Goal: Information Seeking & Learning: Understand process/instructions

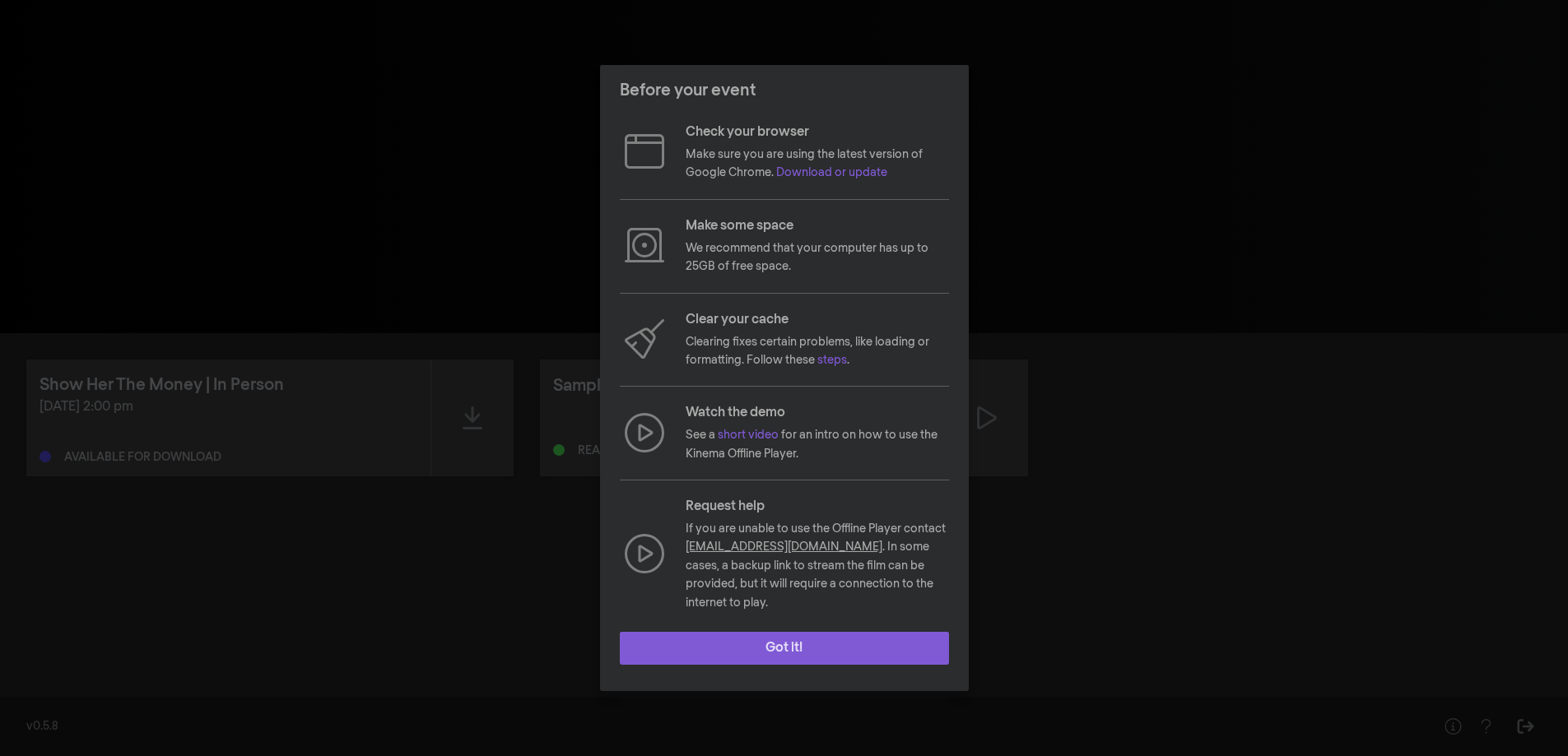
click at [804, 641] on button "Got it!" at bounding box center [784, 648] width 329 height 33
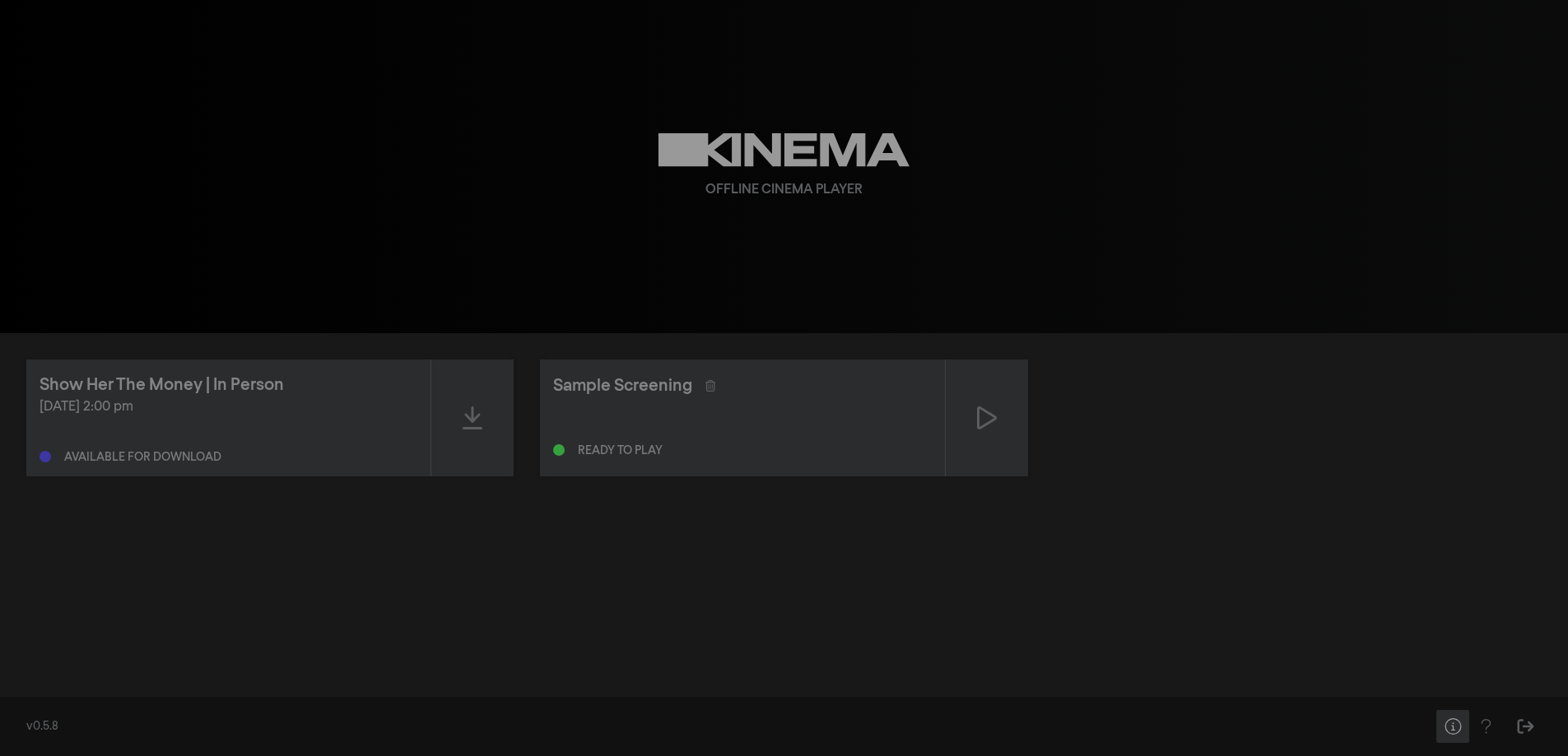
click at [1455, 725] on icon "Help" at bounding box center [1454, 726] width 21 height 16
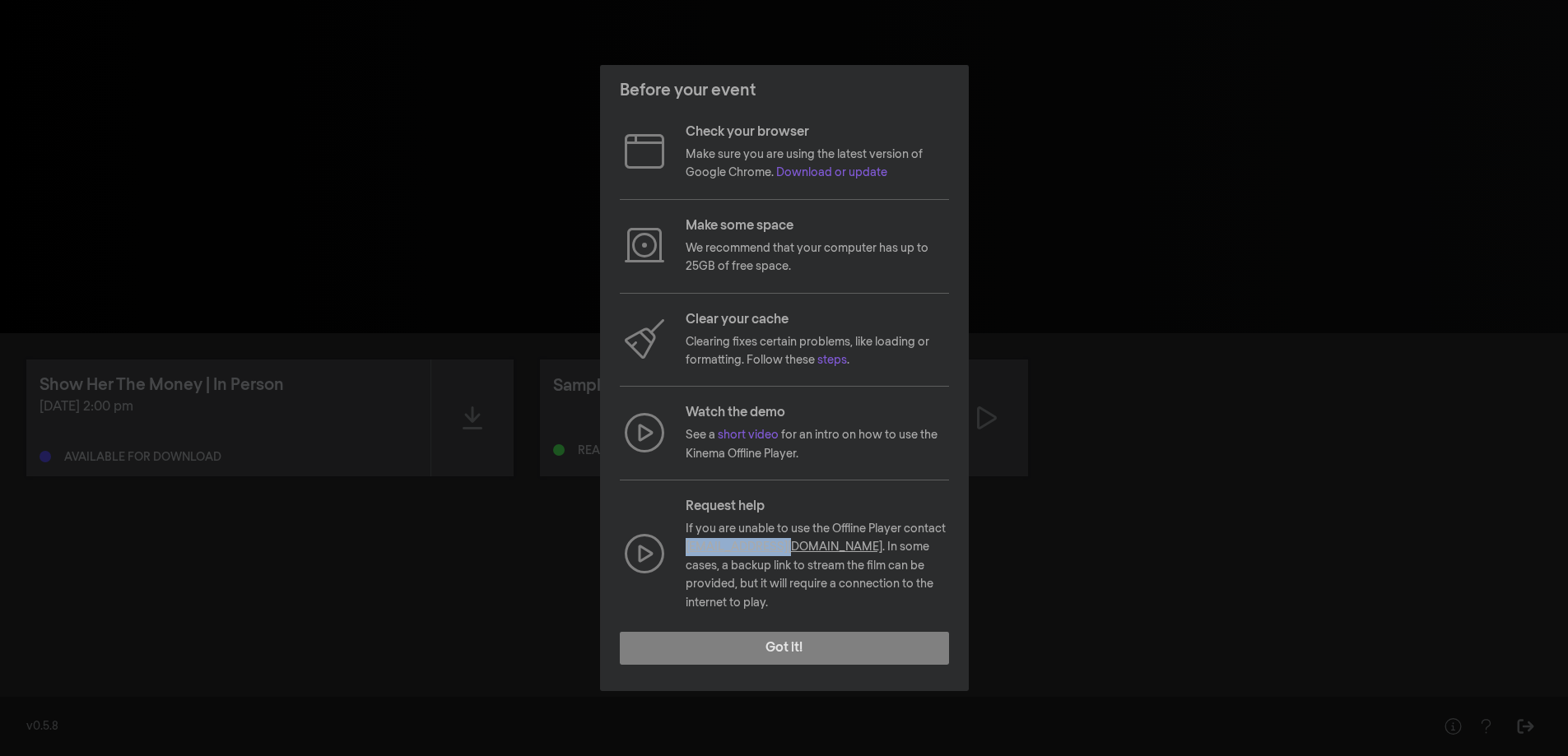
drag, startPoint x: 687, startPoint y: 555, endPoint x: 794, endPoint y: 562, distance: 107.2
click at [794, 562] on div "Request help If you are unable to use the Offline Player contact [EMAIL_ADDRESS…" at bounding box center [784, 554] width 329 height 115
copy link "[EMAIL_ADDRESS][DOMAIN_NAME]"
click at [797, 635] on button "Got it!" at bounding box center [784, 648] width 329 height 33
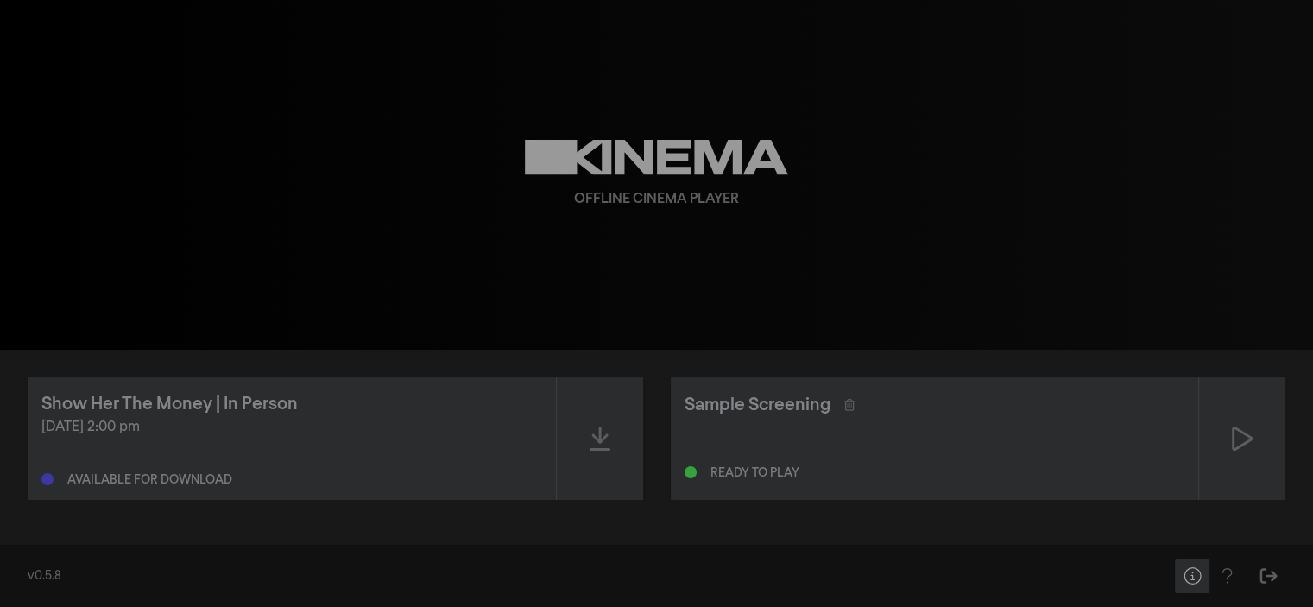
click at [1191, 579] on icon "Help" at bounding box center [1191, 575] width 17 height 17
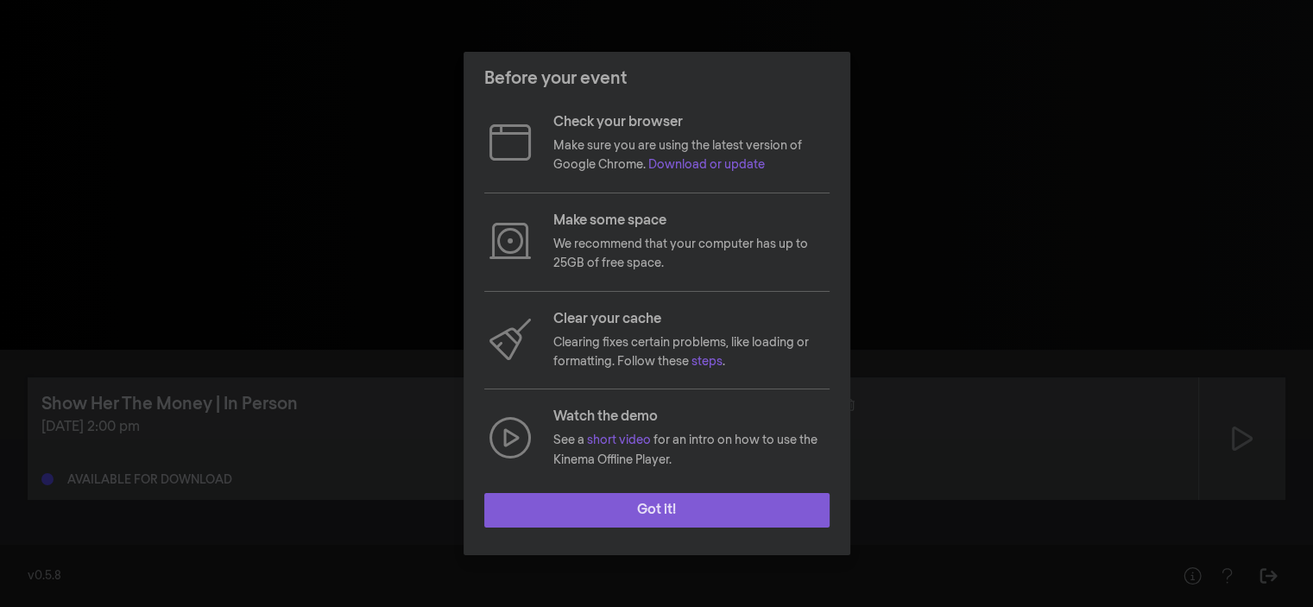
click at [597, 506] on button "Got it!" at bounding box center [656, 510] width 345 height 35
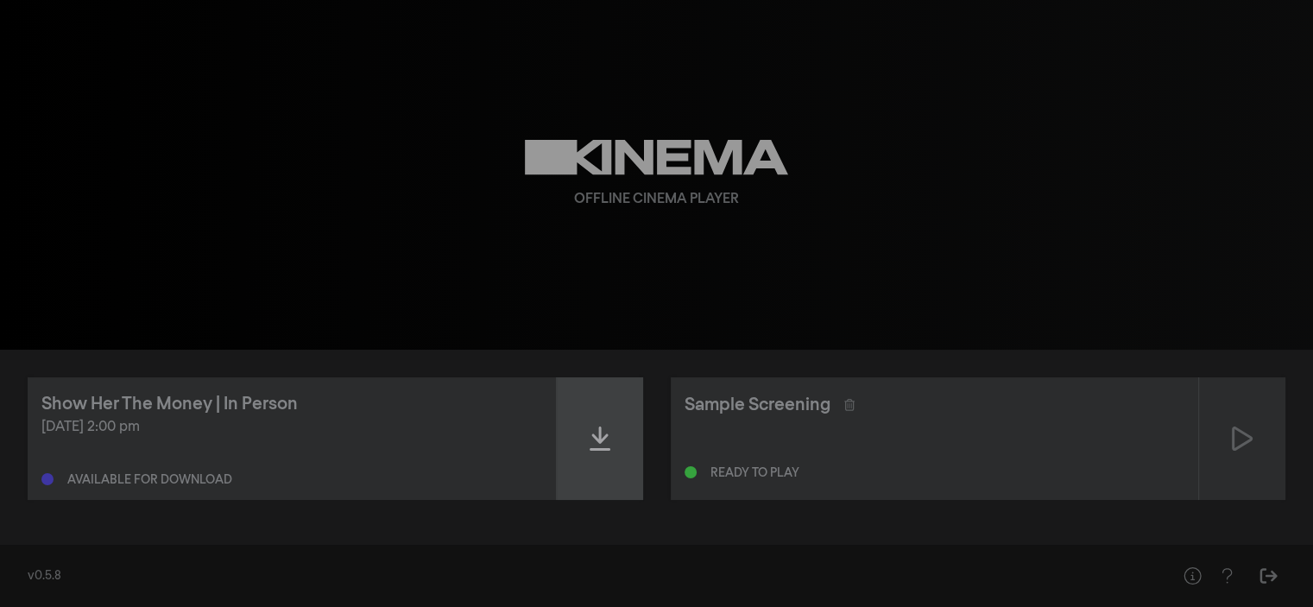
click at [598, 439] on icon at bounding box center [600, 438] width 21 height 24
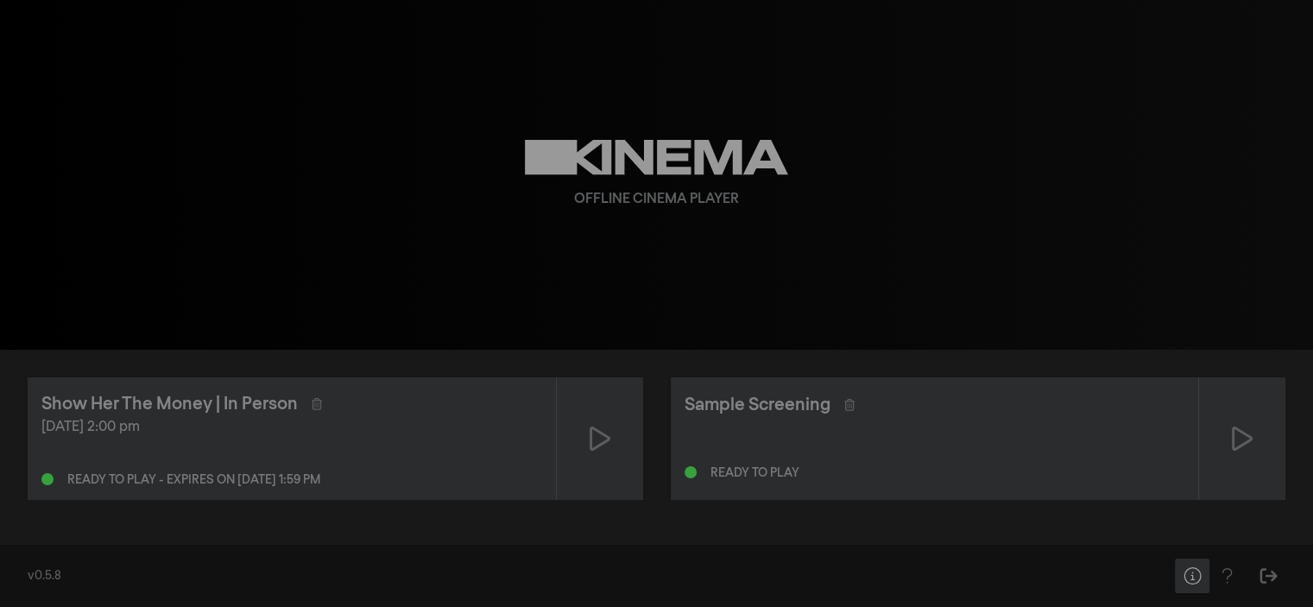
click at [1197, 571] on icon "Help" at bounding box center [1193, 575] width 22 height 17
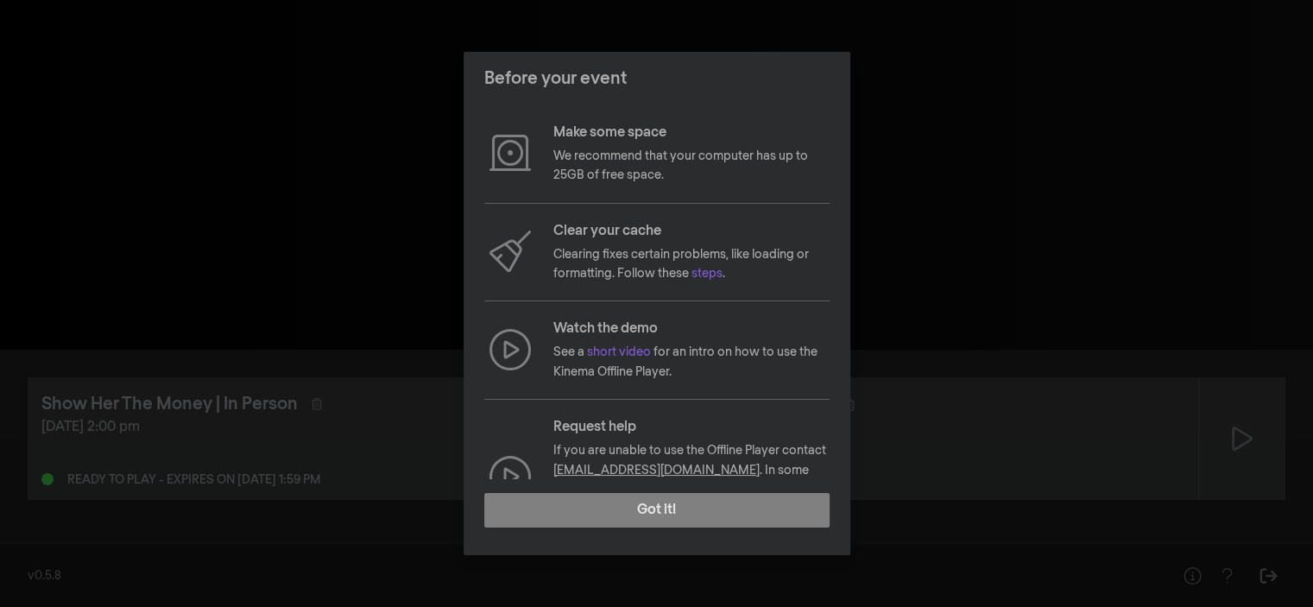
scroll to position [152, 0]
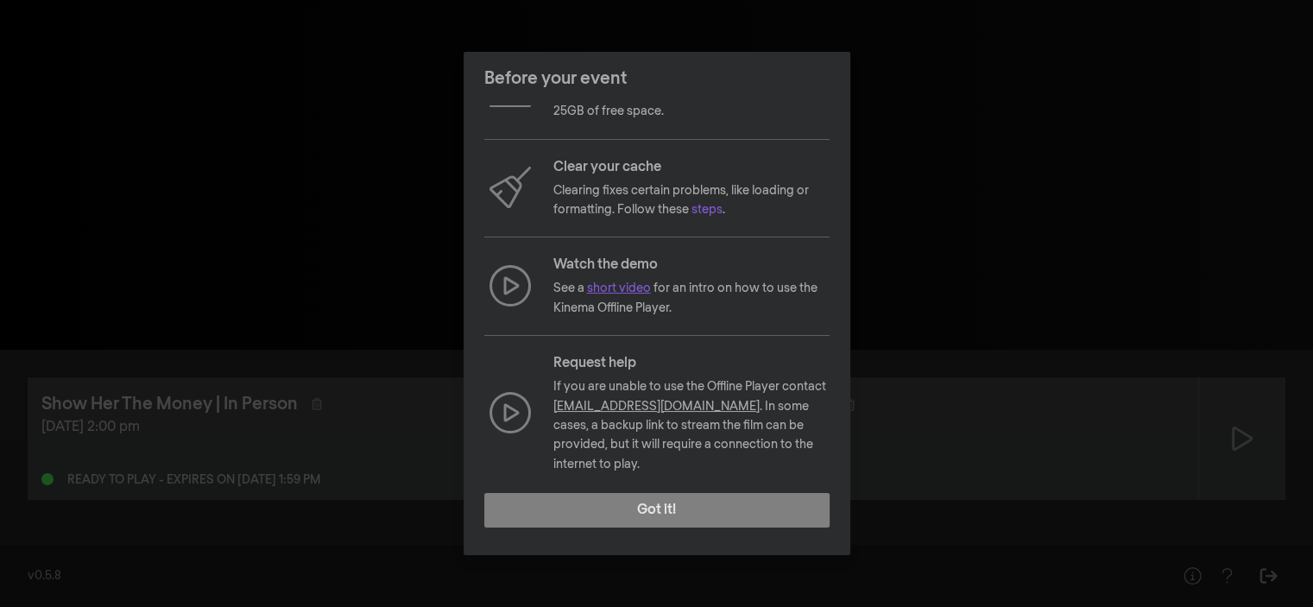
click at [620, 286] on link "short video" at bounding box center [619, 288] width 64 height 12
click at [618, 287] on link "short video" at bounding box center [619, 288] width 64 height 12
click at [631, 290] on link "short video" at bounding box center [619, 288] width 64 height 12
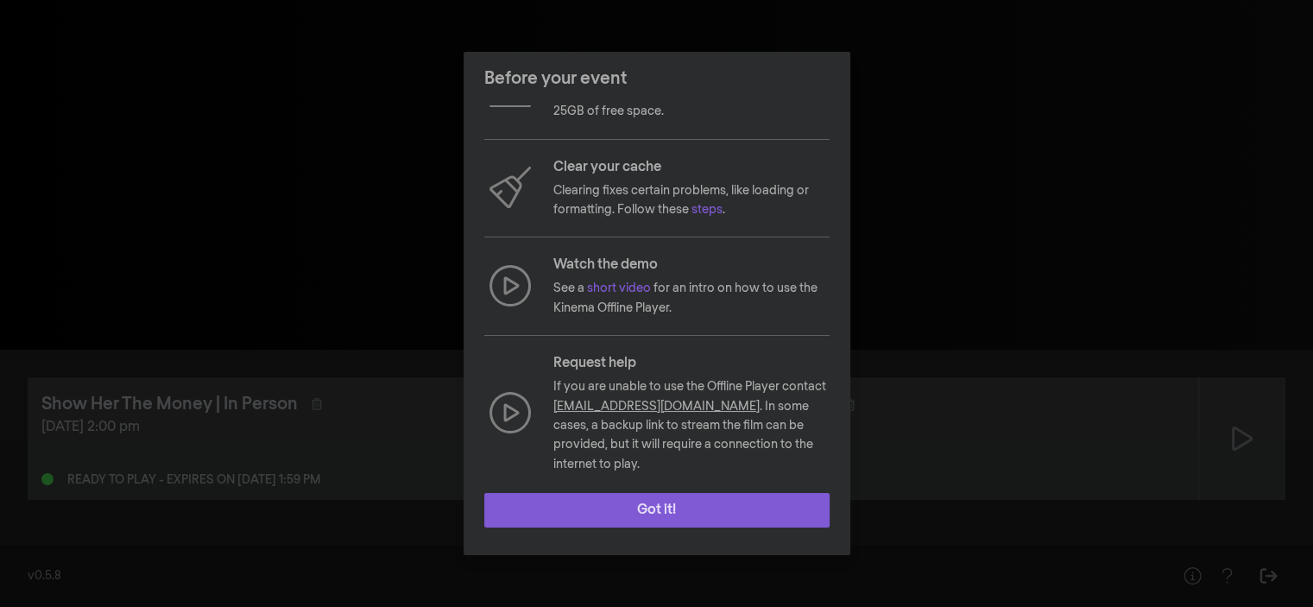
click at [649, 508] on button "Got it!" at bounding box center [656, 510] width 345 height 35
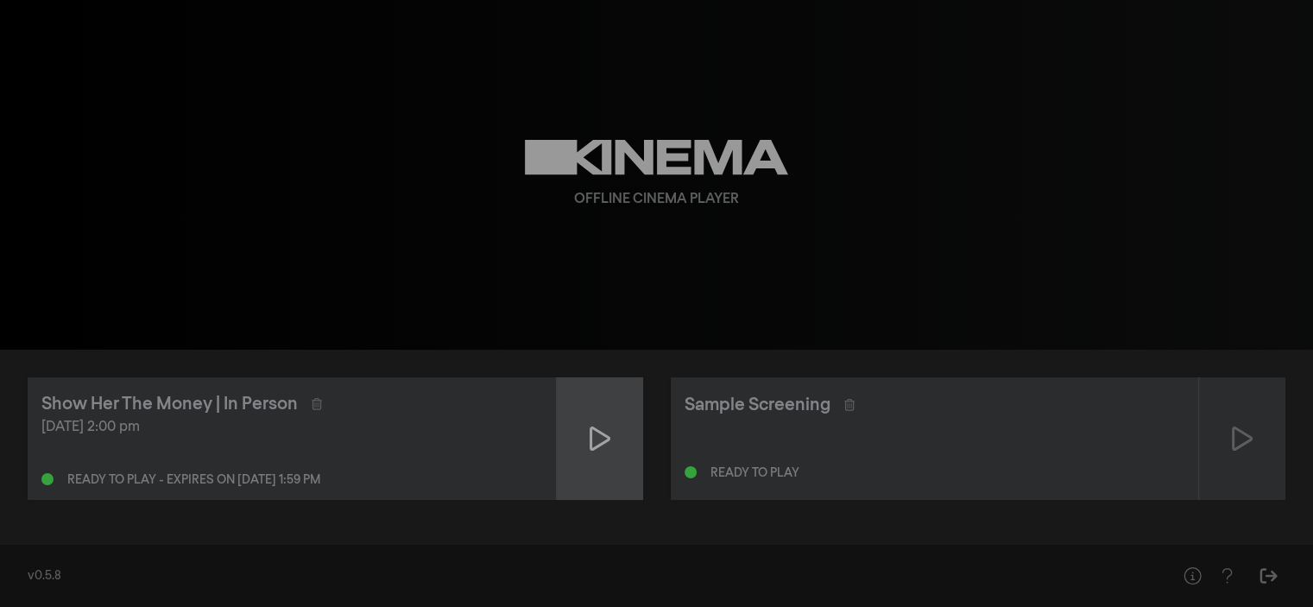
click at [590, 439] on icon at bounding box center [600, 438] width 21 height 24
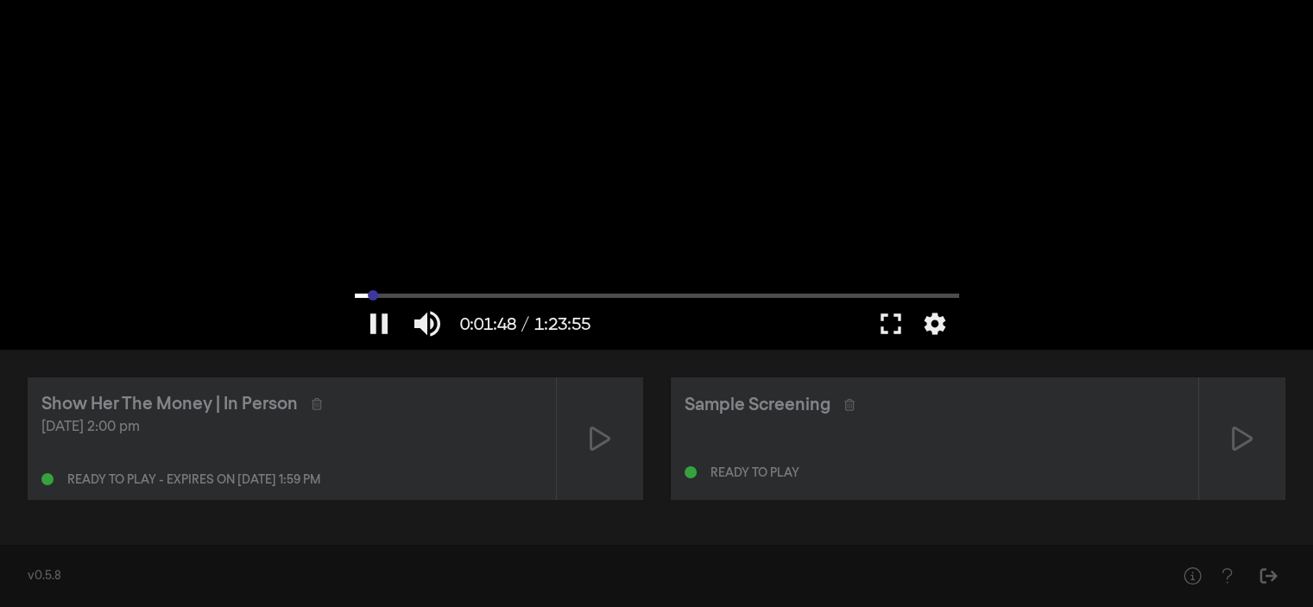
drag, startPoint x: 363, startPoint y: 297, endPoint x: 373, endPoint y: 297, distance: 10.4
click at [373, 297] on input "Zoeken" at bounding box center [657, 295] width 604 height 10
drag, startPoint x: 375, startPoint y: 296, endPoint x: 325, endPoint y: 296, distance: 49.2
click at [355, 296] on input "Zoeken" at bounding box center [657, 295] width 604 height 10
drag, startPoint x: 368, startPoint y: 295, endPoint x: 325, endPoint y: 296, distance: 42.3
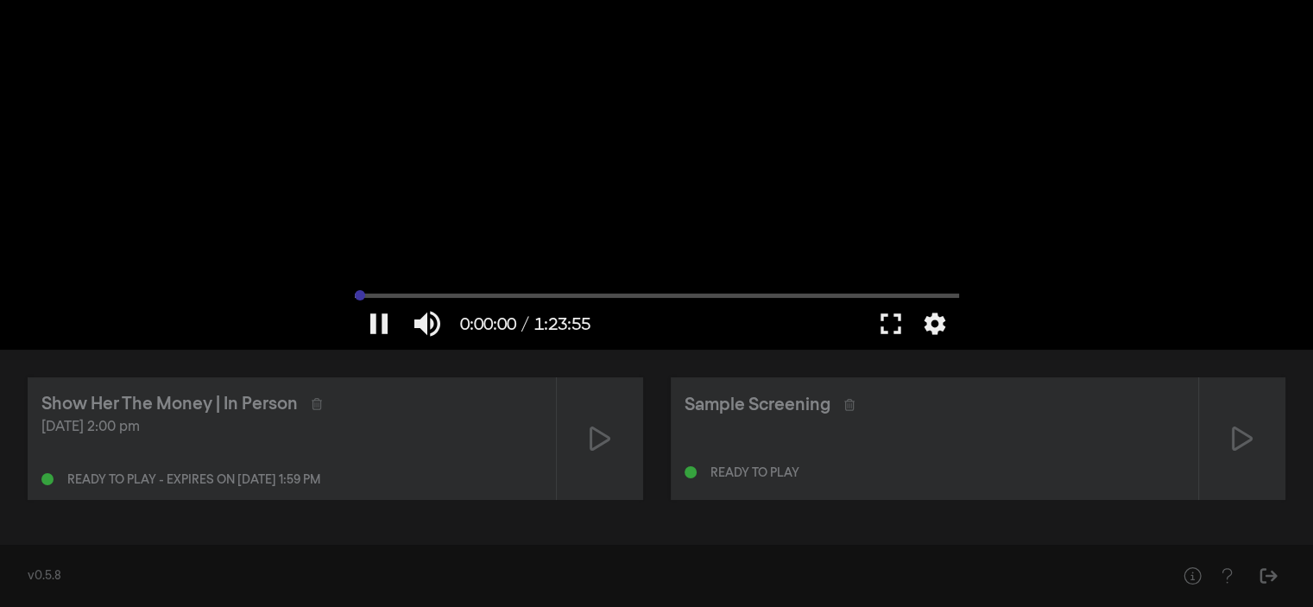
click at [355, 296] on input "Zoeken" at bounding box center [657, 295] width 604 height 10
click at [376, 324] on button "pause" at bounding box center [379, 324] width 48 height 52
type input "1.036568"
